Goal: Communication & Community: Share content

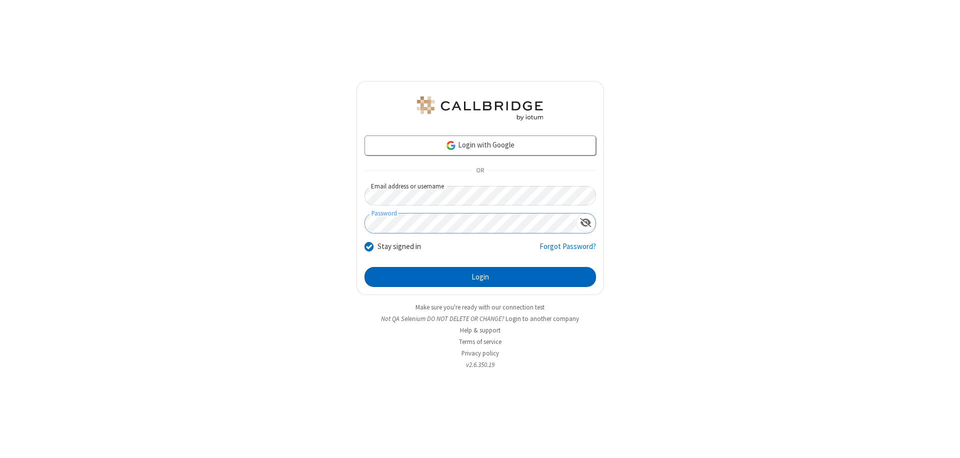
click at [480, 277] on button "Login" at bounding box center [479, 277] width 231 height 20
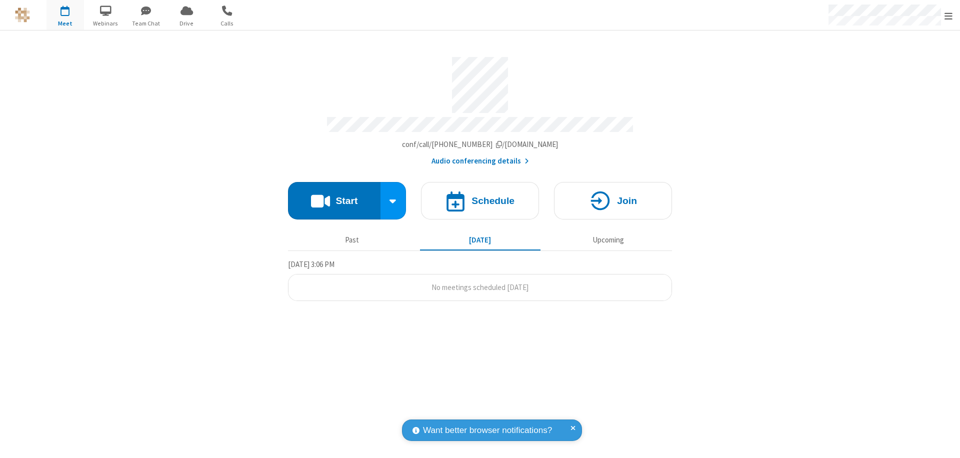
click at [334, 196] on button "Start" at bounding box center [334, 200] width 92 height 37
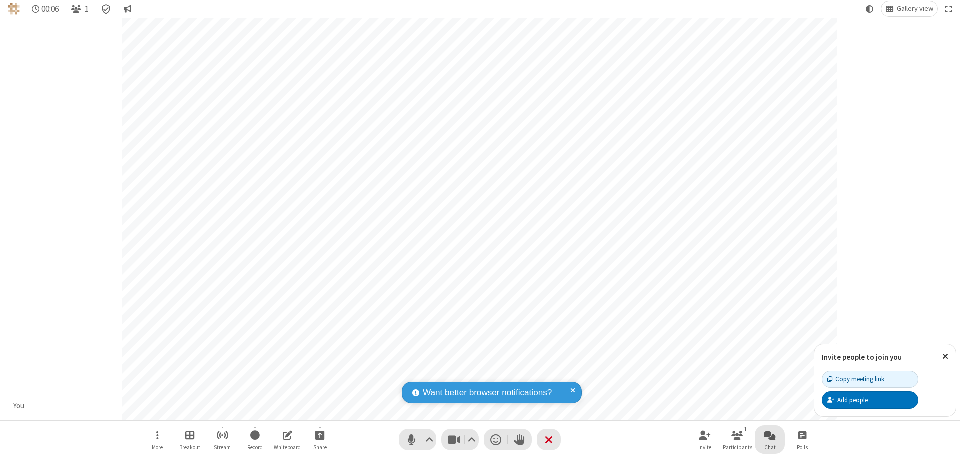
click at [770, 435] on span "Open chat" at bounding box center [770, 435] width 12 height 12
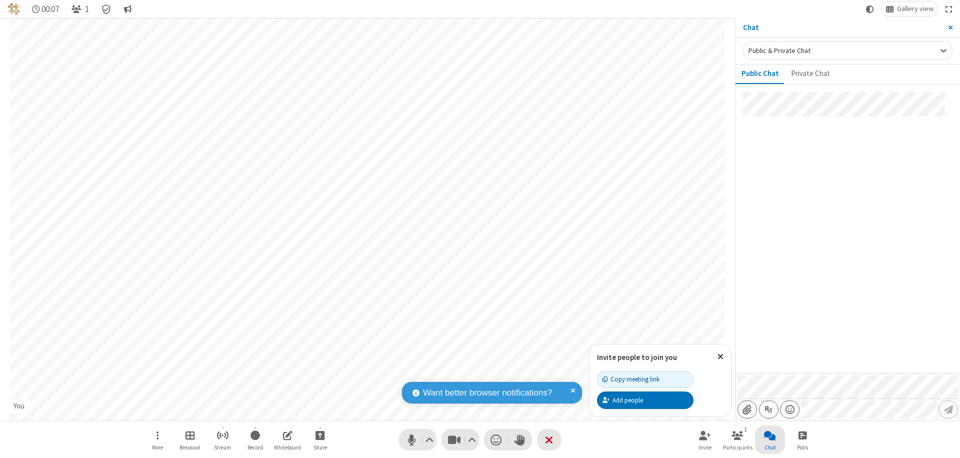
type input "C:\fakepath\doc_test.docx"
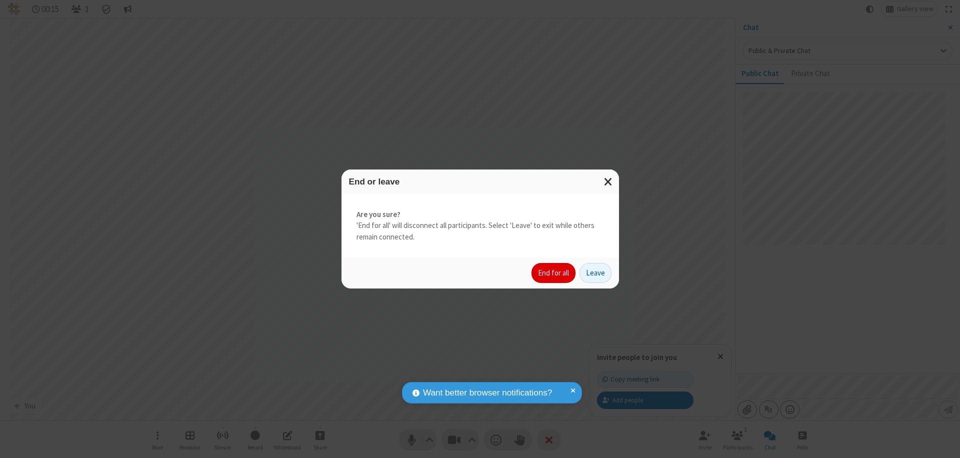
click at [554, 273] on button "End for all" at bounding box center [553, 273] width 44 height 20
